Goal: Task Accomplishment & Management: Manage account settings

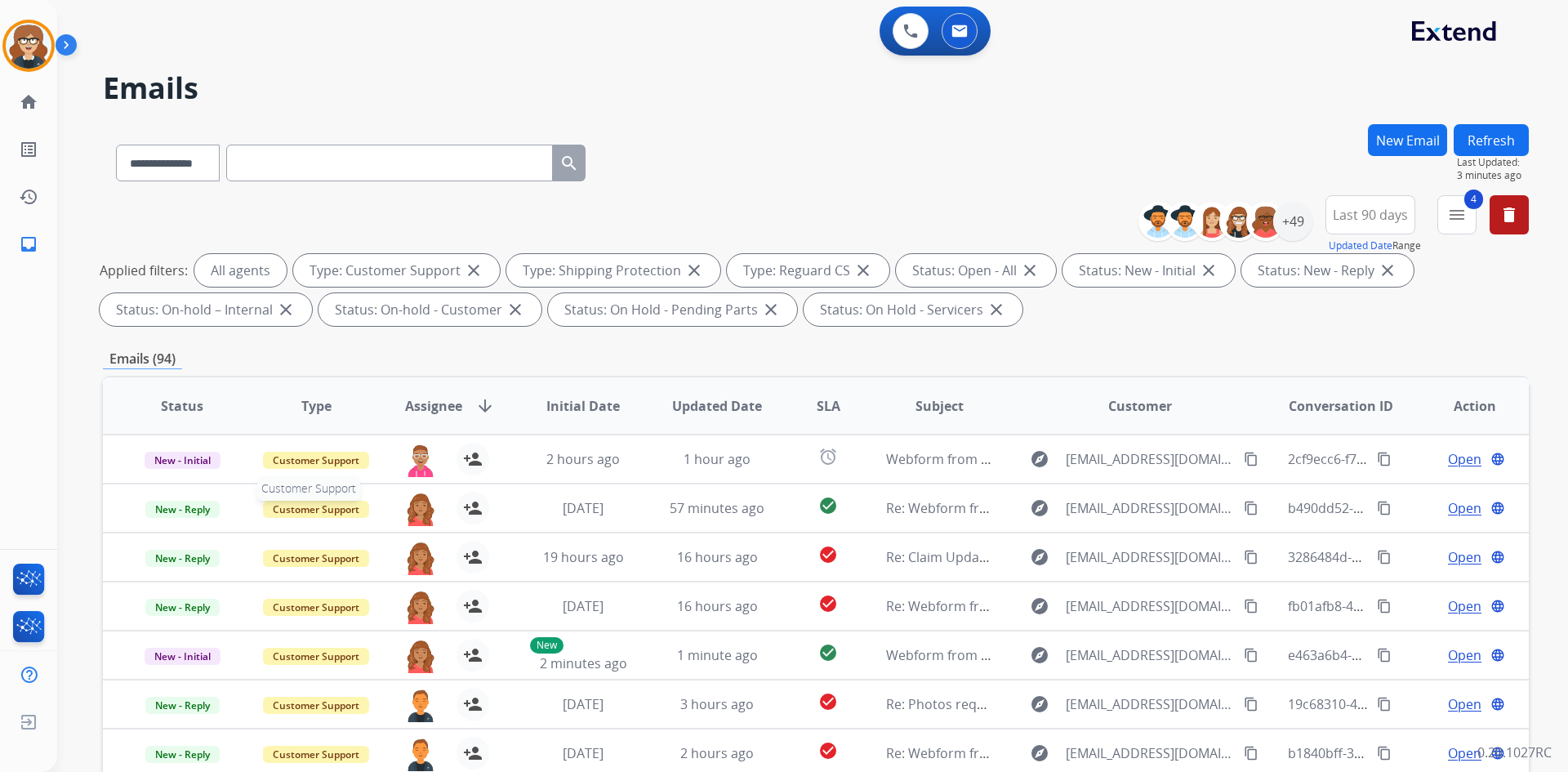
select select "**********"
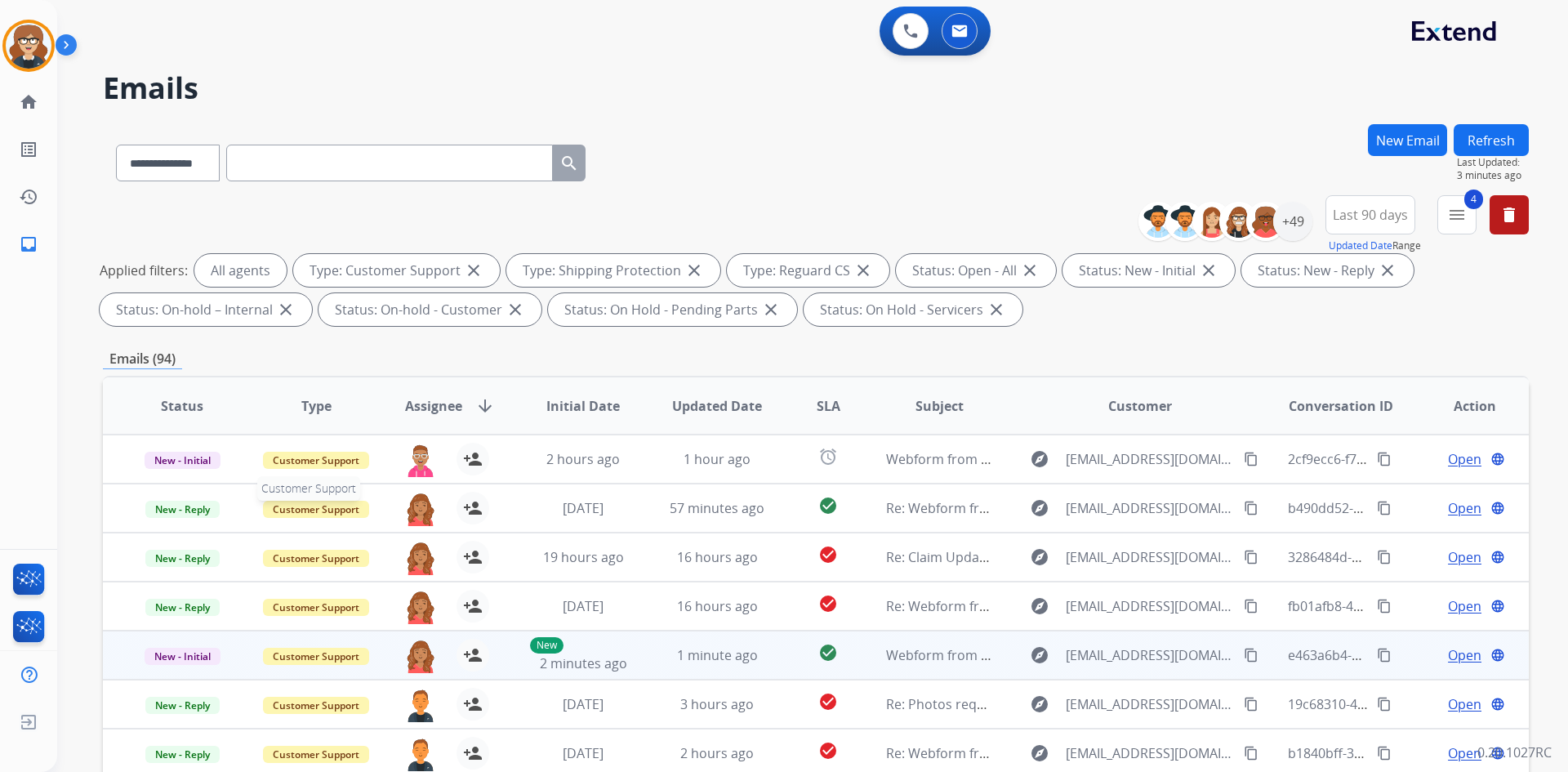
scroll to position [2, 0]
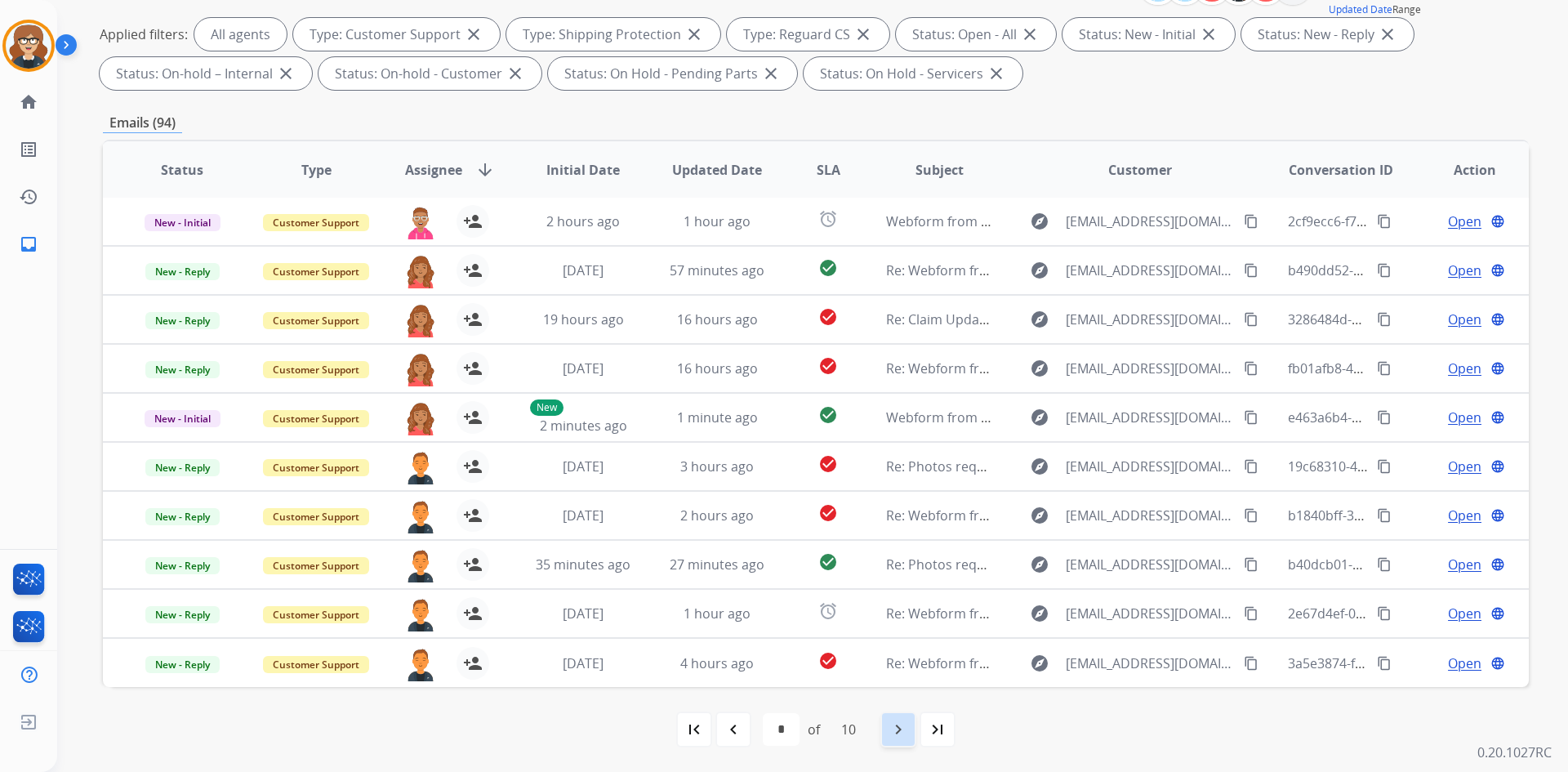
click at [896, 736] on mat-icon "navigate_next" at bounding box center [898, 730] width 20 height 20
select select "*"
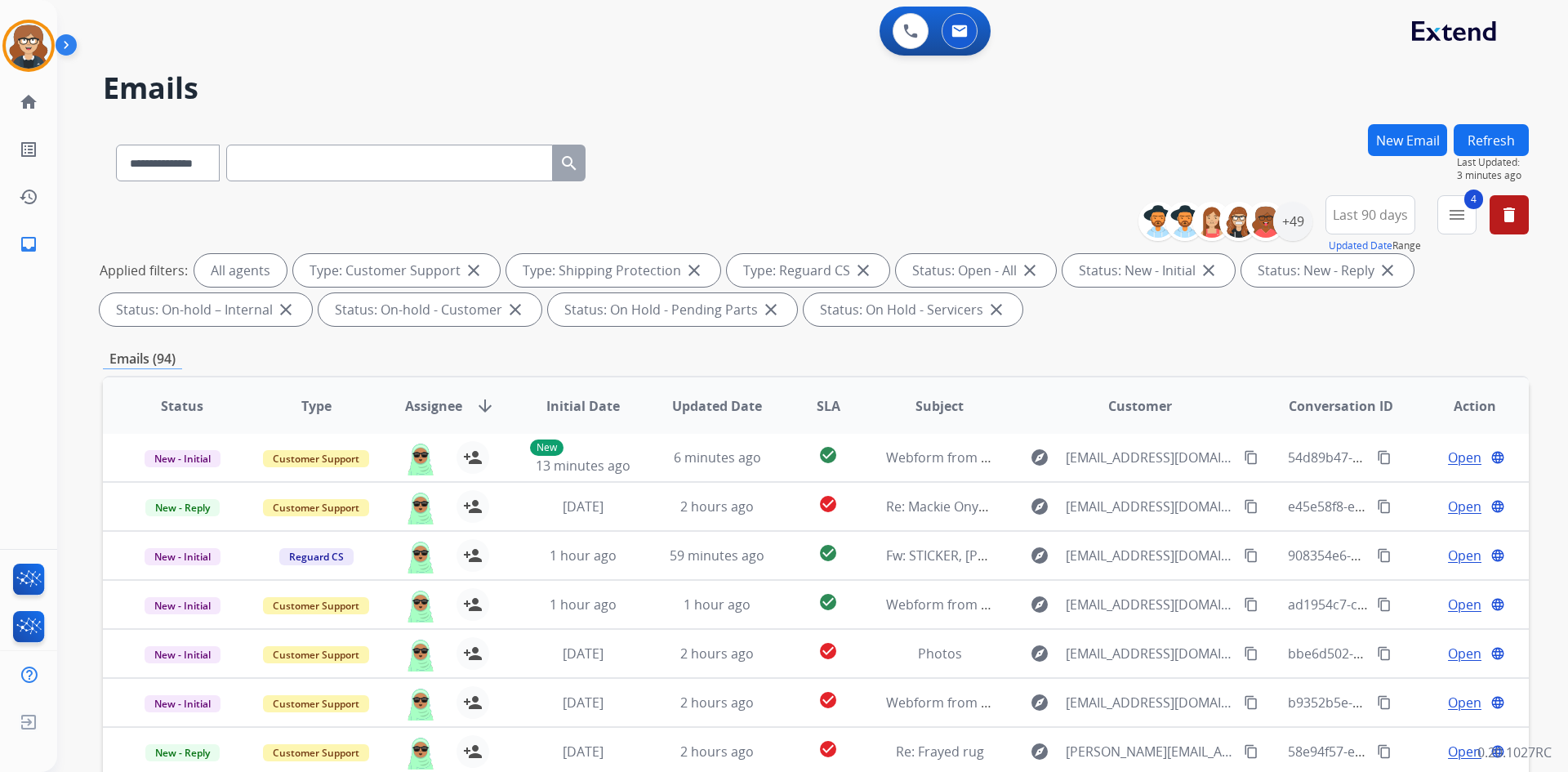
scroll to position [236, 0]
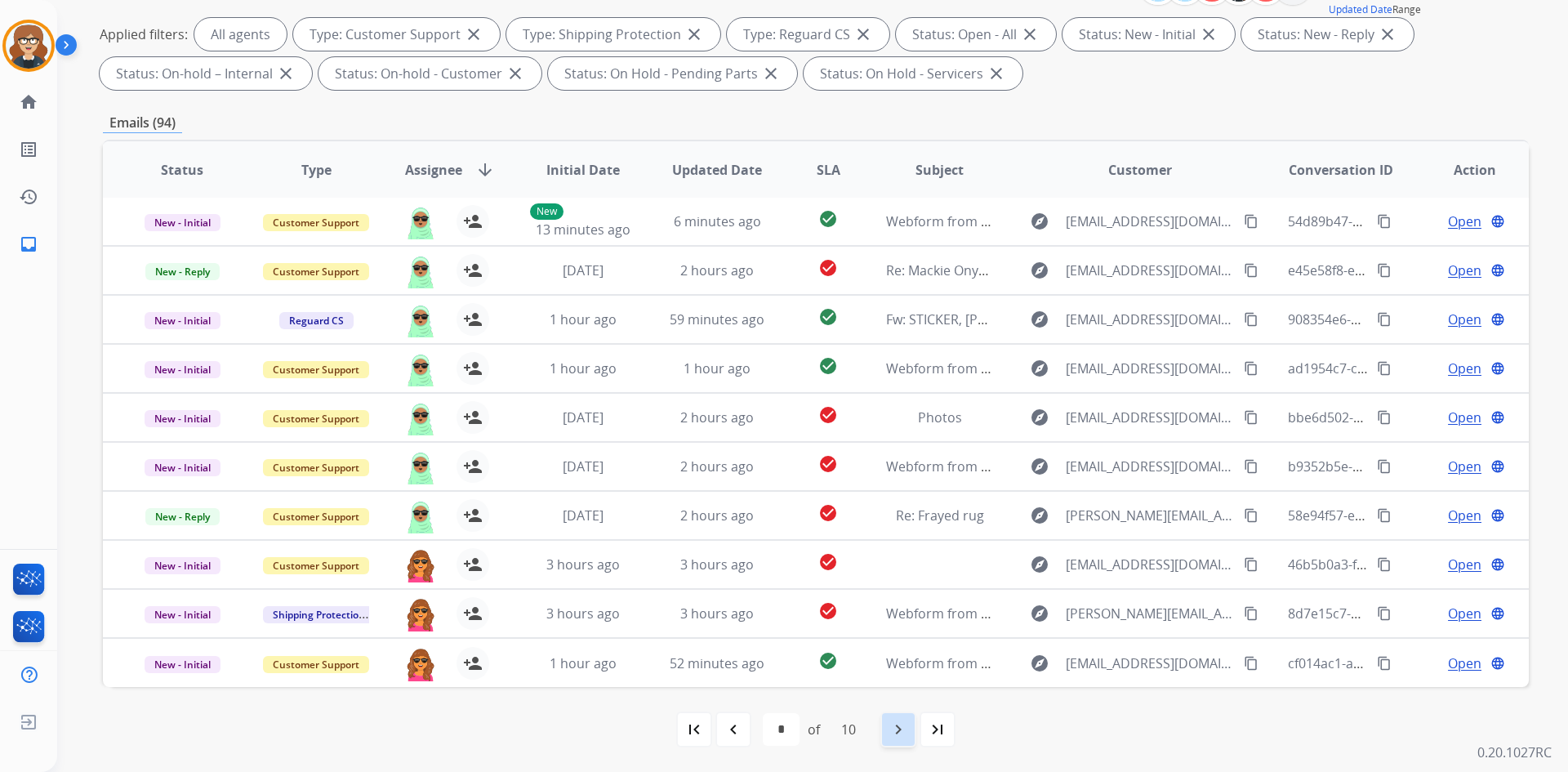
click at [908, 729] on mat-icon "navigate_next" at bounding box center [898, 730] width 20 height 20
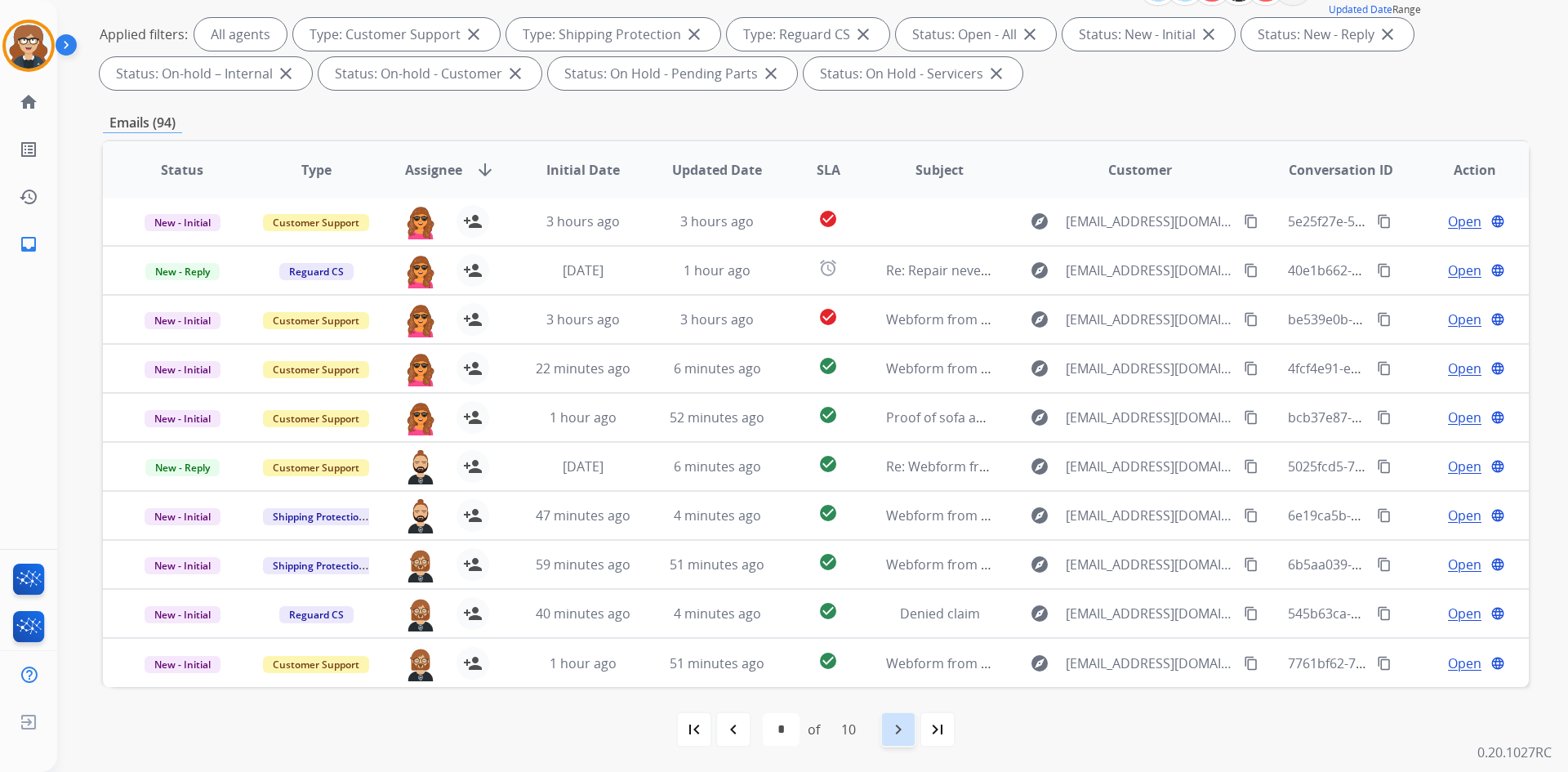
click at [895, 738] on mat-icon "navigate_next" at bounding box center [898, 730] width 20 height 20
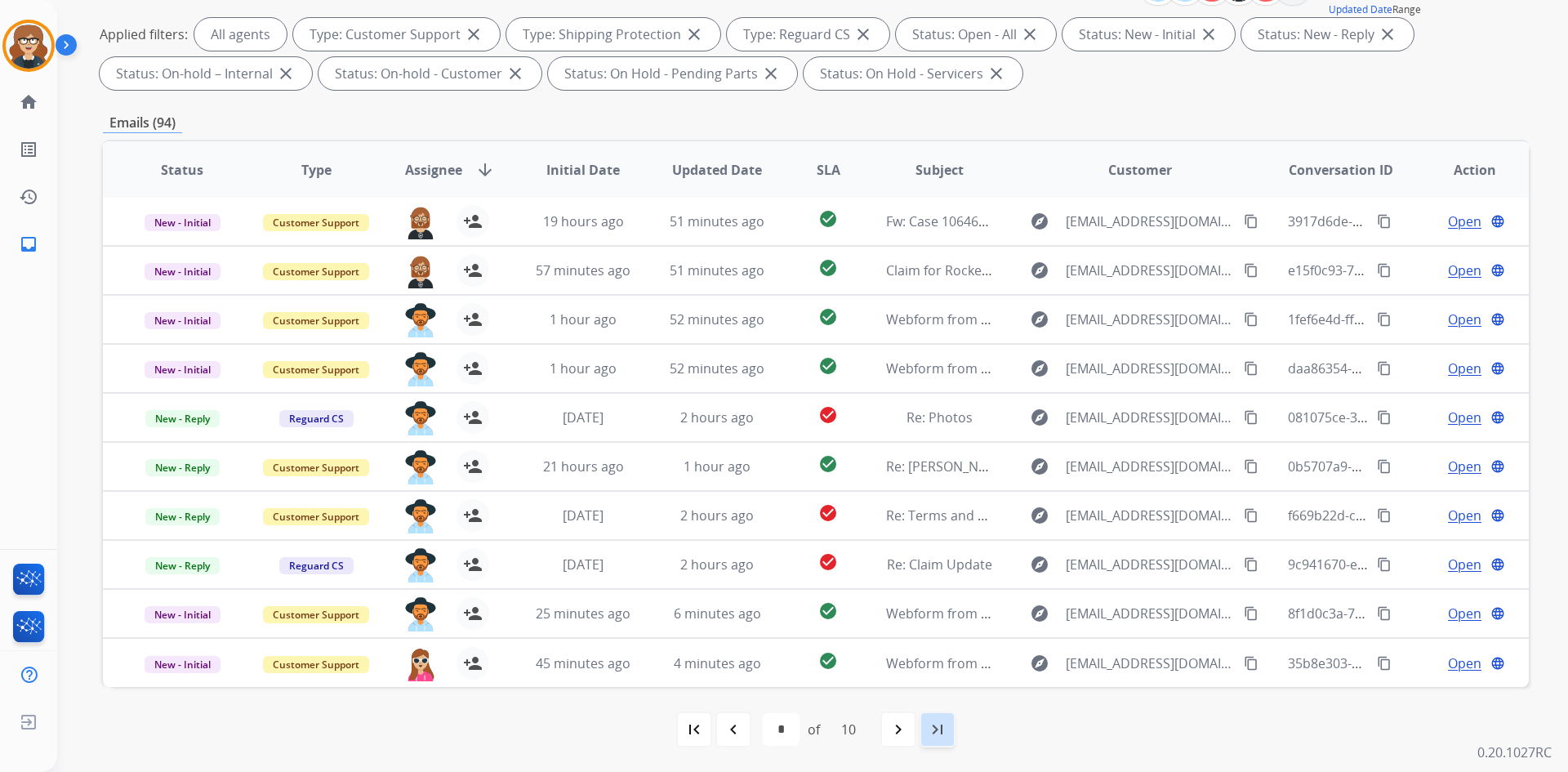
click at [932, 734] on mat-icon "last_page" at bounding box center [937, 730] width 20 height 20
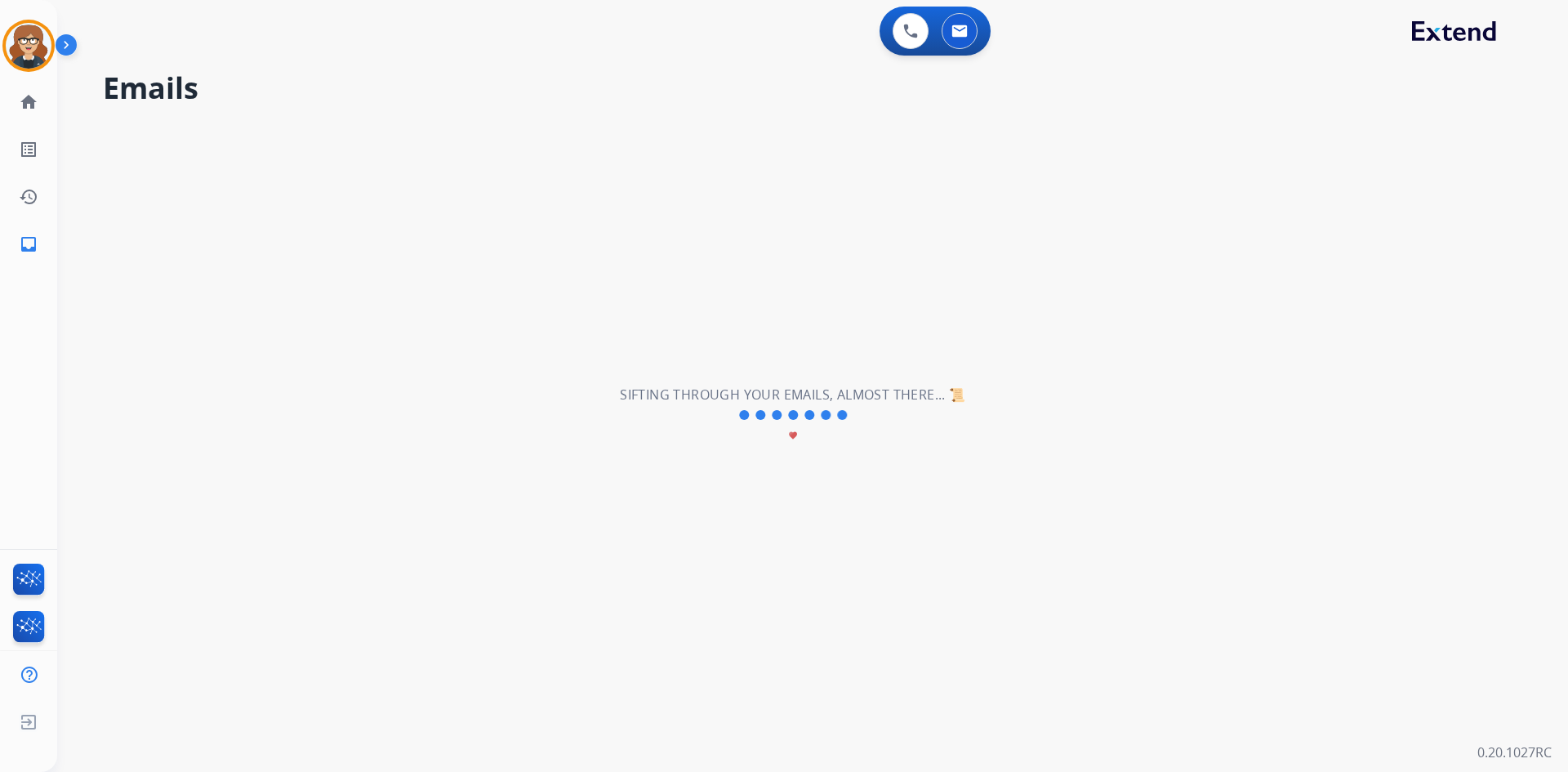
scroll to position [0, 0]
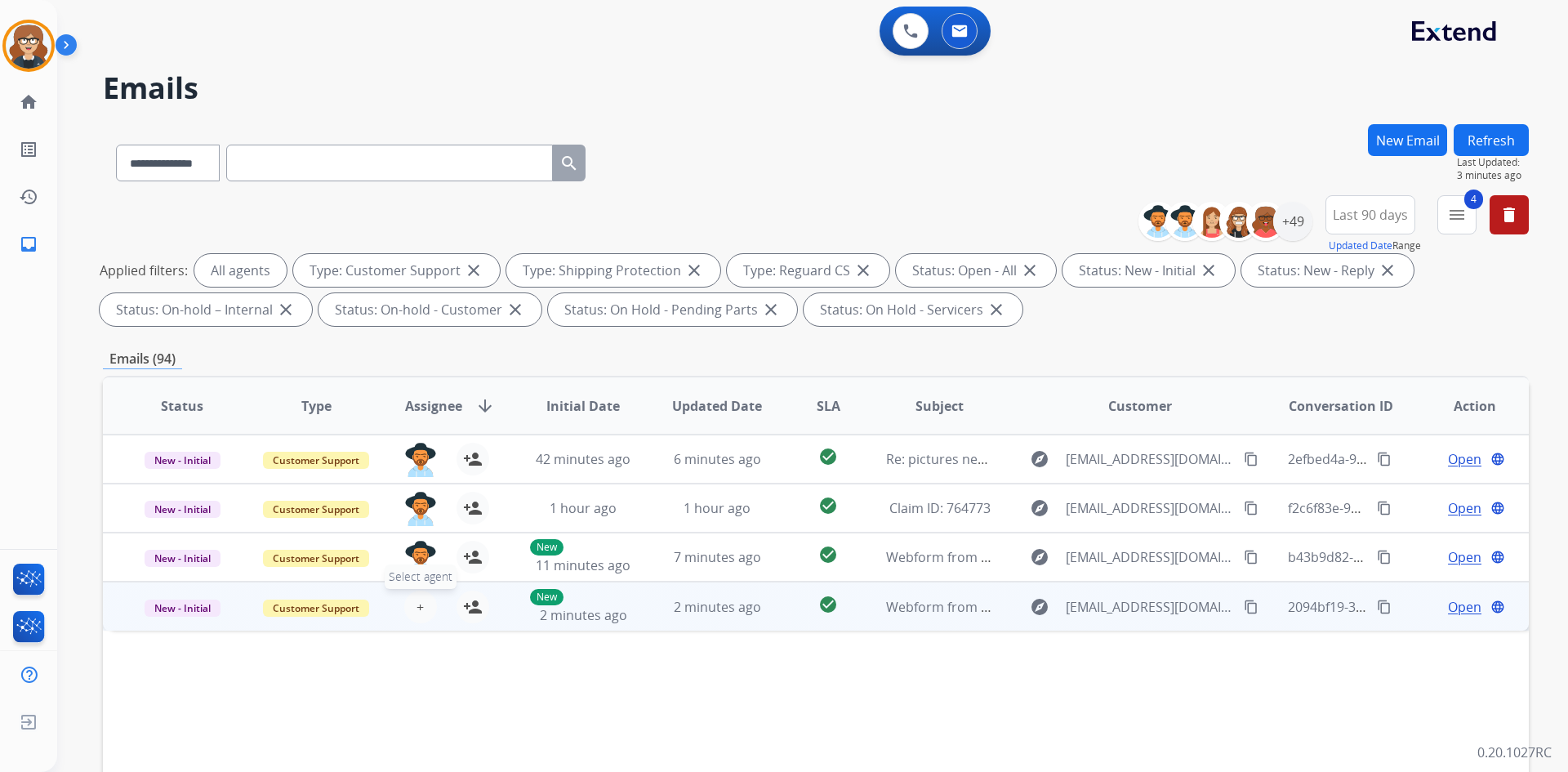
click at [418, 612] on span "+" at bounding box center [420, 607] width 7 height 20
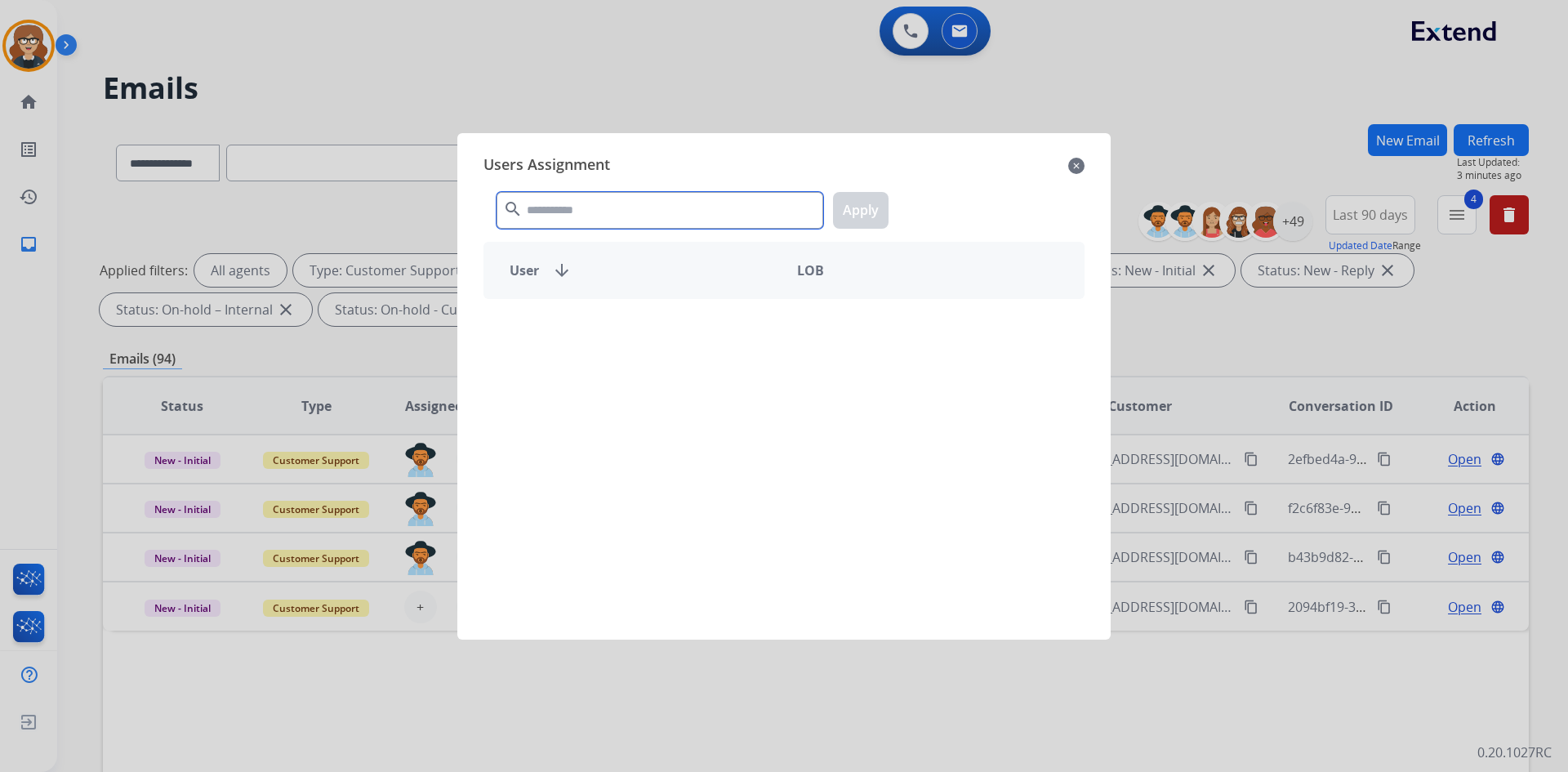
click at [607, 209] on input "text" at bounding box center [659, 209] width 327 height 37
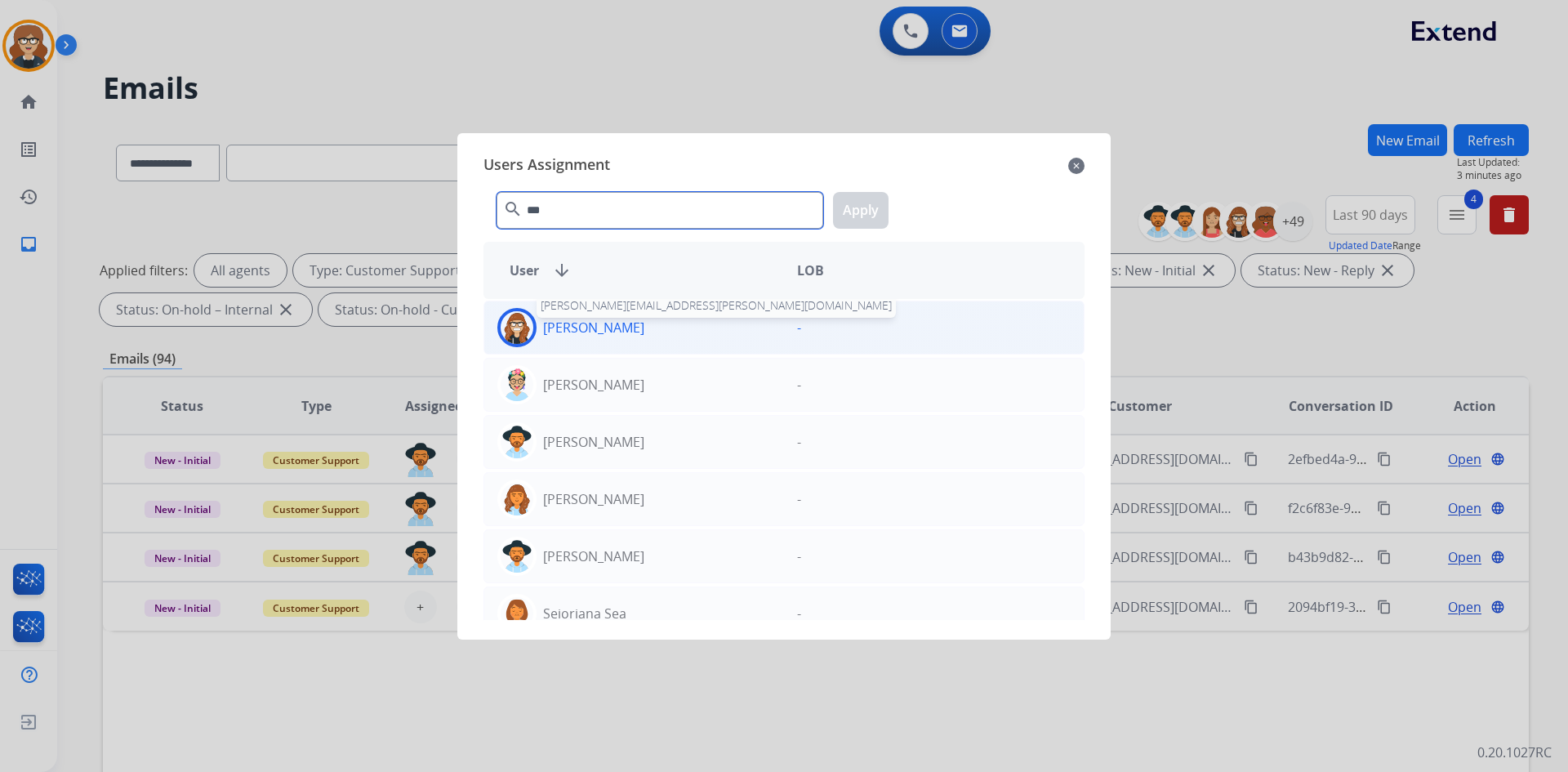
type input "***"
click at [596, 326] on p "[PERSON_NAME]" at bounding box center [594, 328] width 102 height 20
click at [865, 207] on button "Apply" at bounding box center [861, 209] width 55 height 37
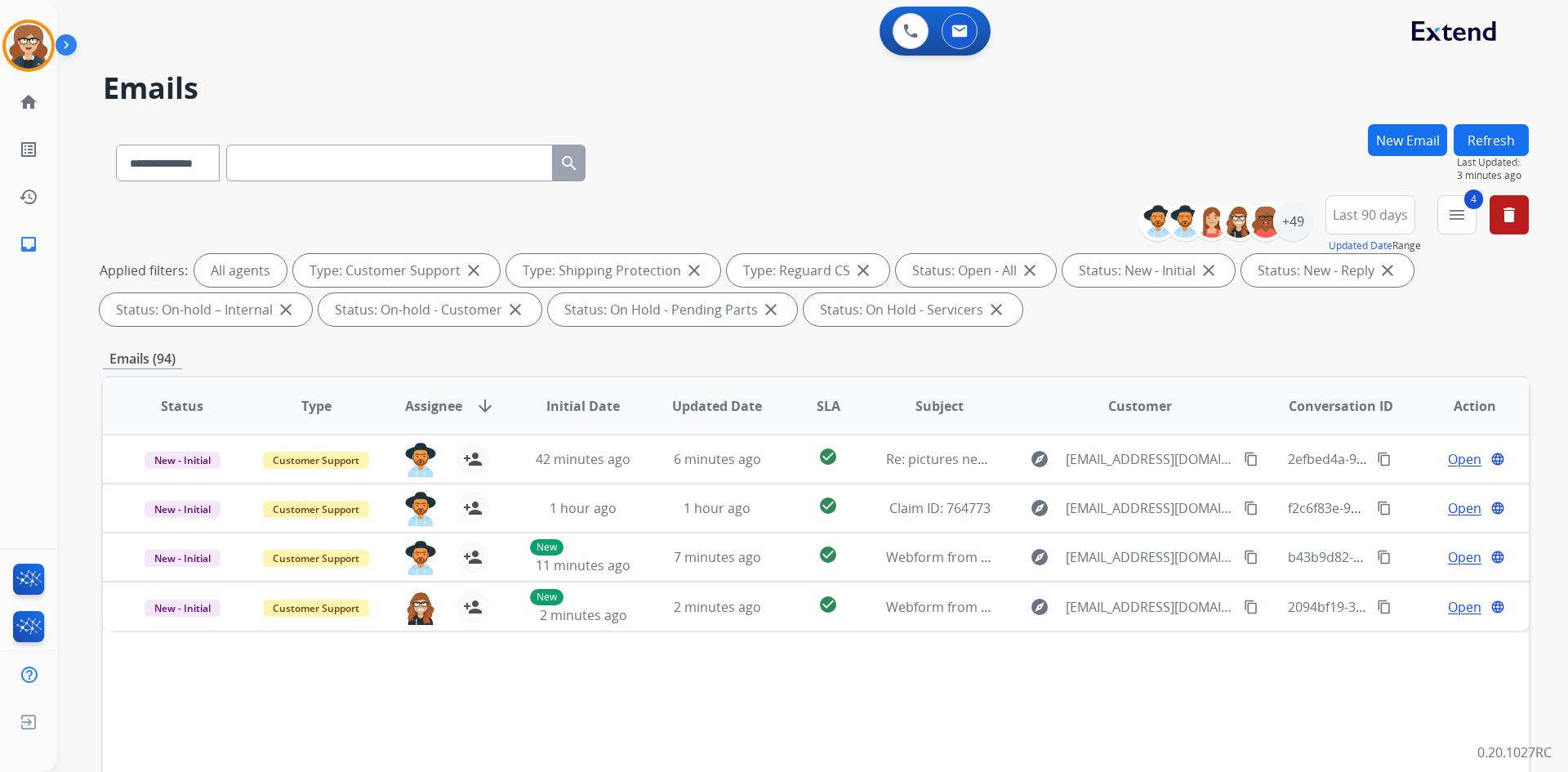
scroll to position [236, 0]
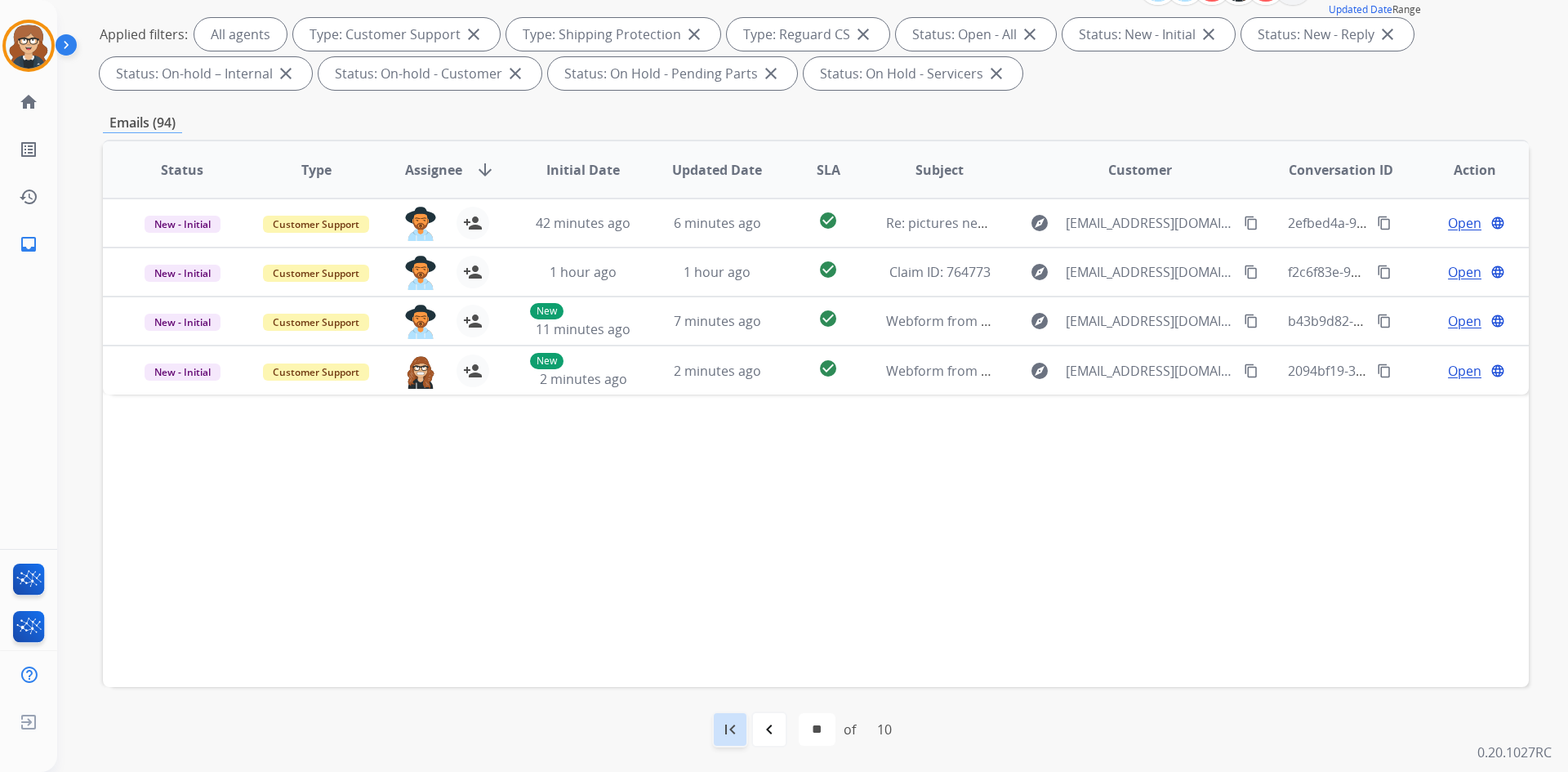
click at [730, 730] on mat-icon "first_page" at bounding box center [730, 730] width 20 height 20
select select "*"
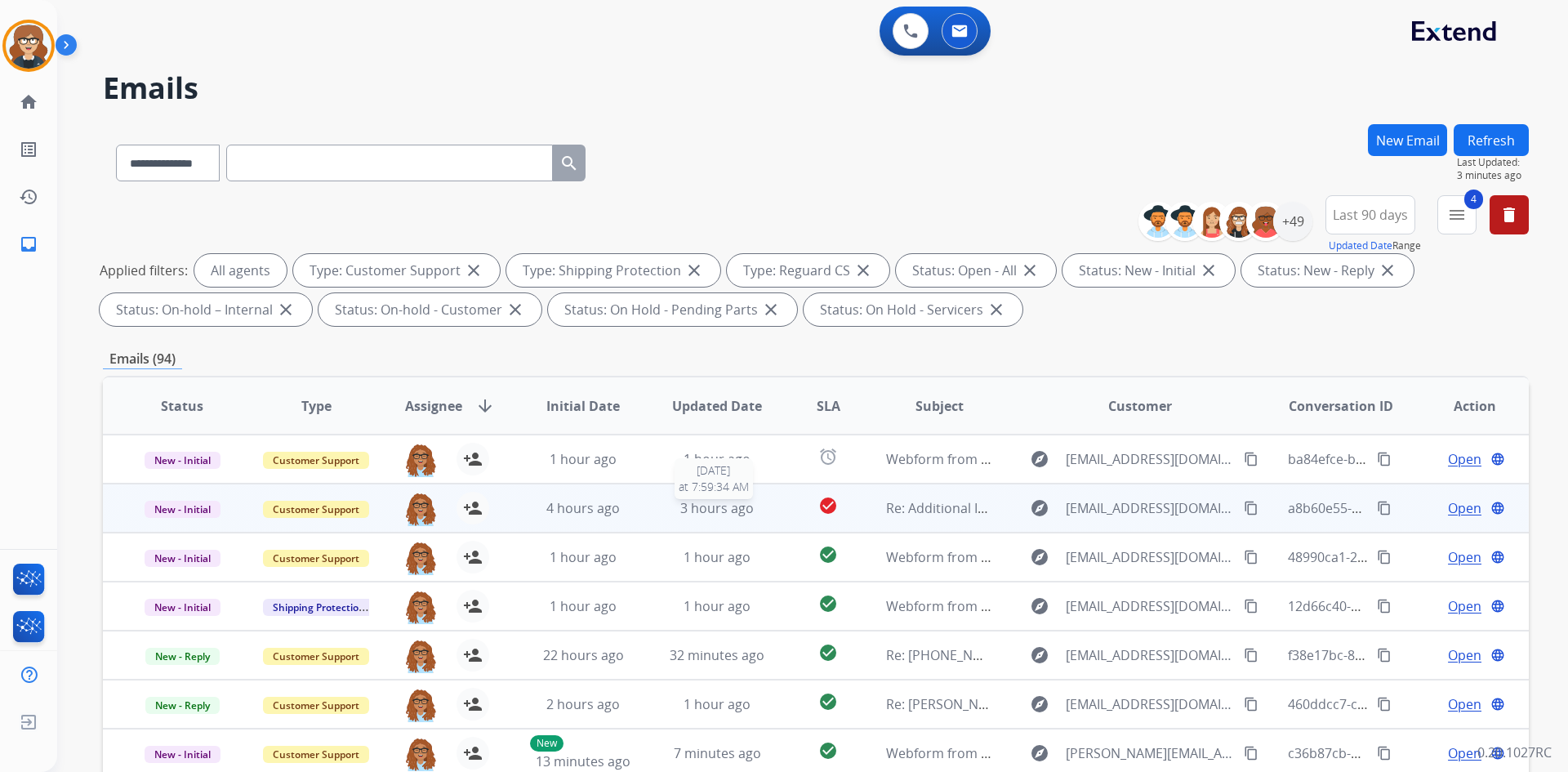
scroll to position [2, 0]
